Goal: Book appointment/travel/reservation

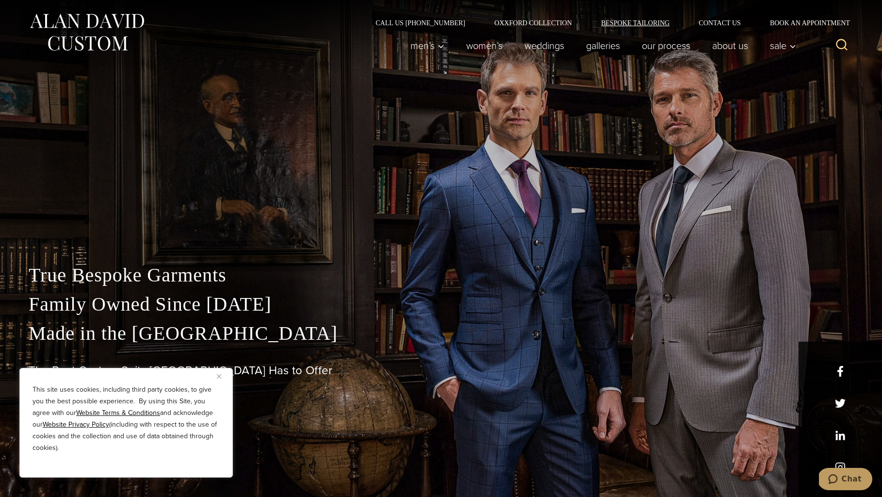
click at [631, 21] on link "Bespoke Tailoring" at bounding box center [636, 22] width 98 height 7
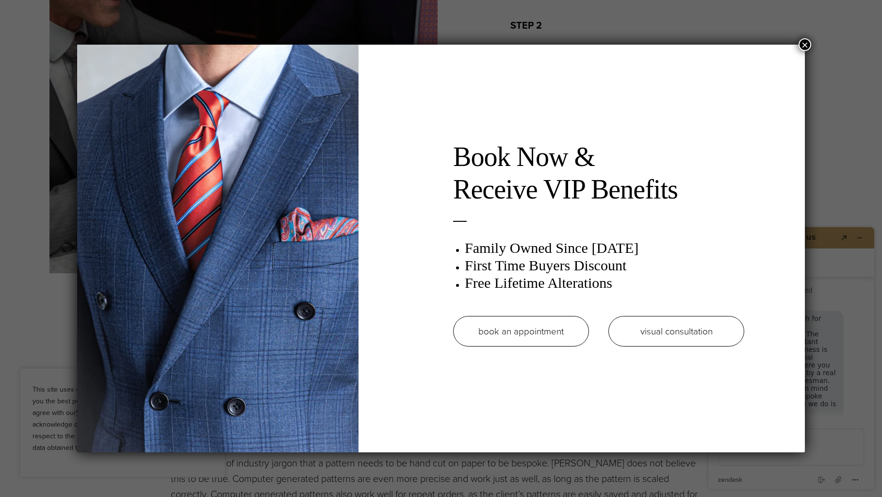
click at [540, 329] on link "book an appointment" at bounding box center [521, 331] width 136 height 31
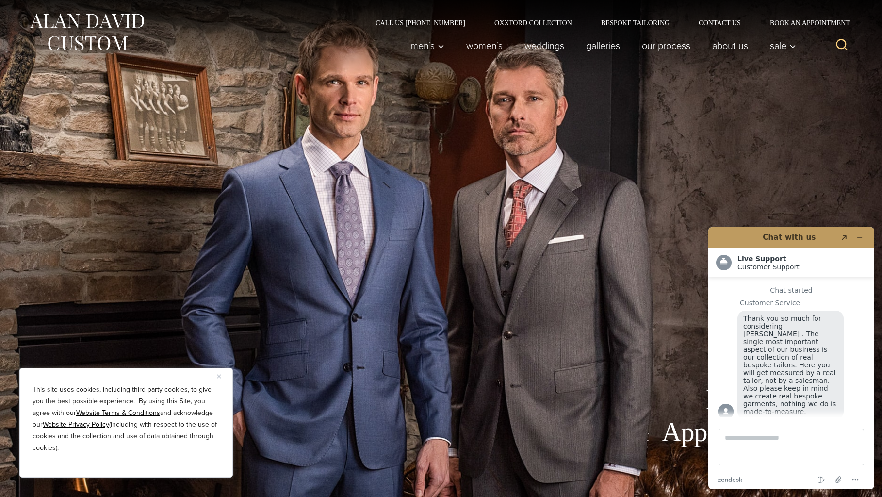
click at [568, 201] on div "Book An Appointment" at bounding box center [441, 248] width 796 height 497
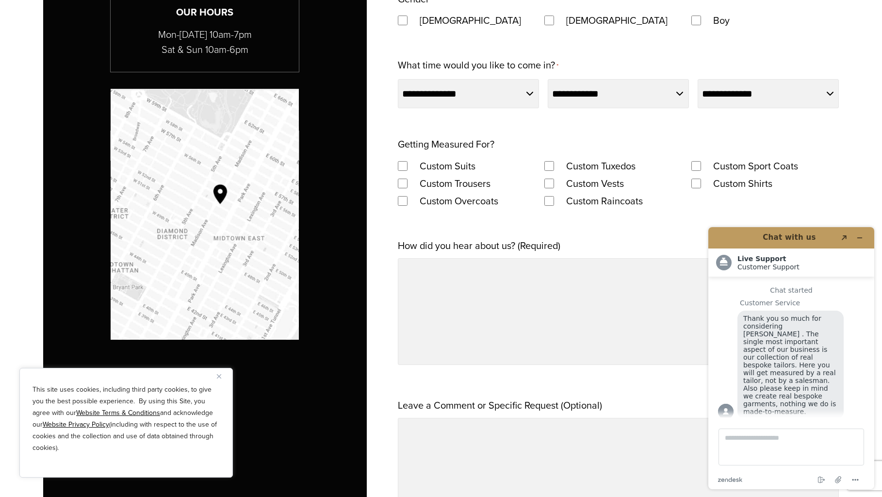
scroll to position [791, 0]
